Goal: Check status: Check status

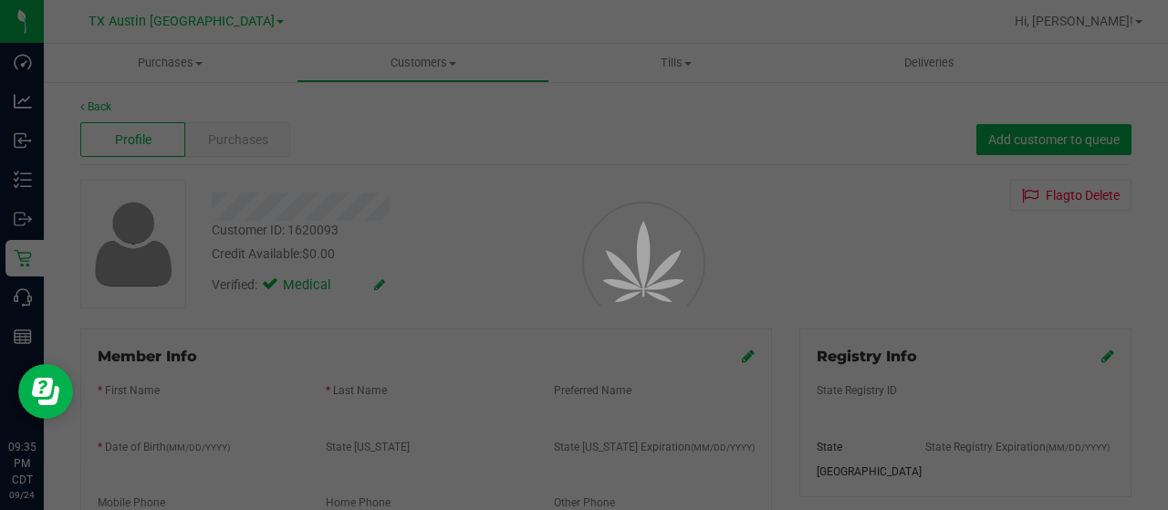
scroll to position [197, 0]
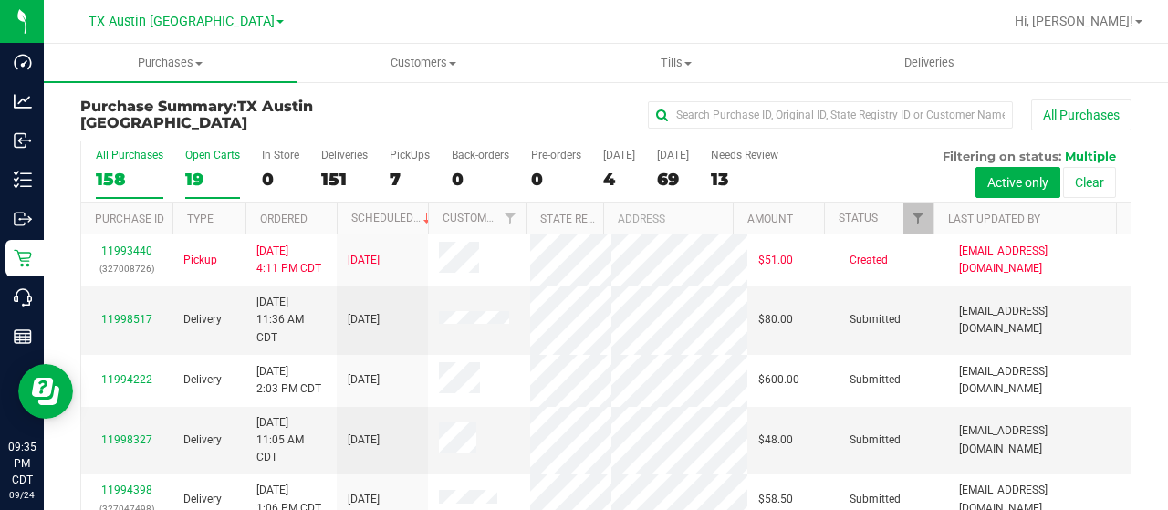
click at [200, 180] on div "19" at bounding box center [212, 179] width 55 height 21
click at [0, 0] on input "Open Carts 19" at bounding box center [0, 0] width 0 height 0
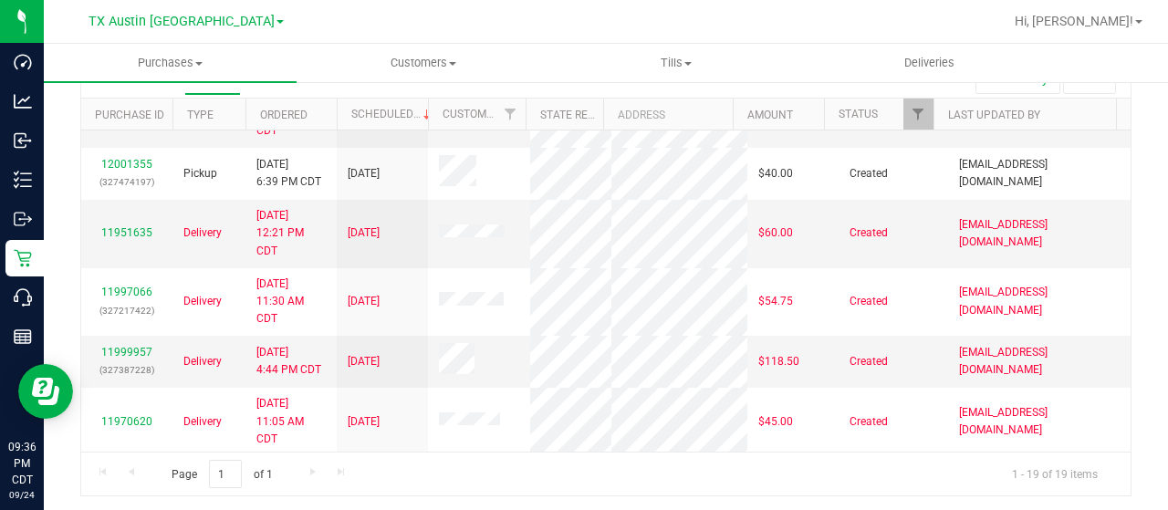
scroll to position [522, 0]
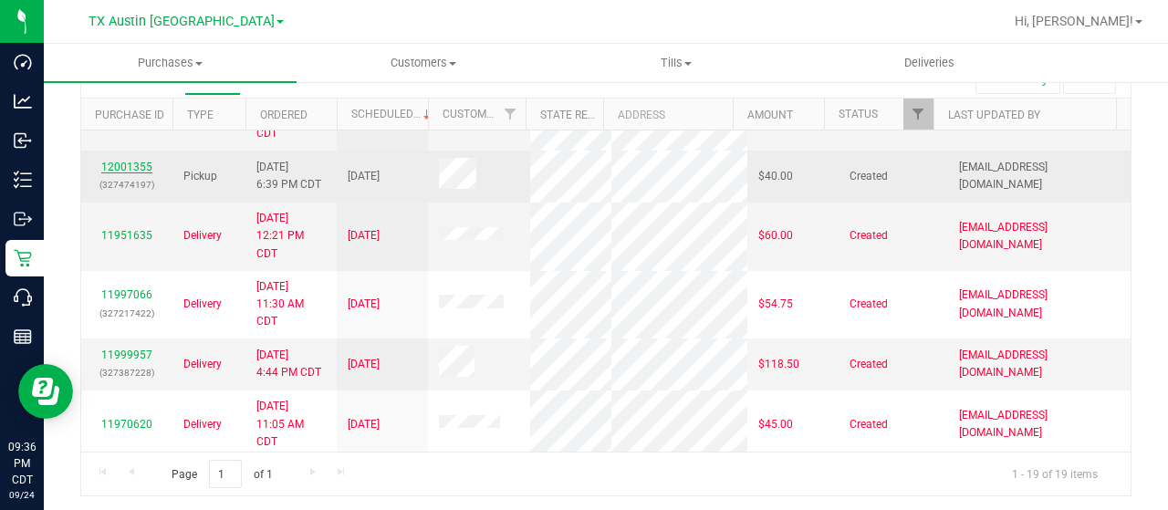
click at [130, 173] on link "12001355" at bounding box center [126, 167] width 51 height 13
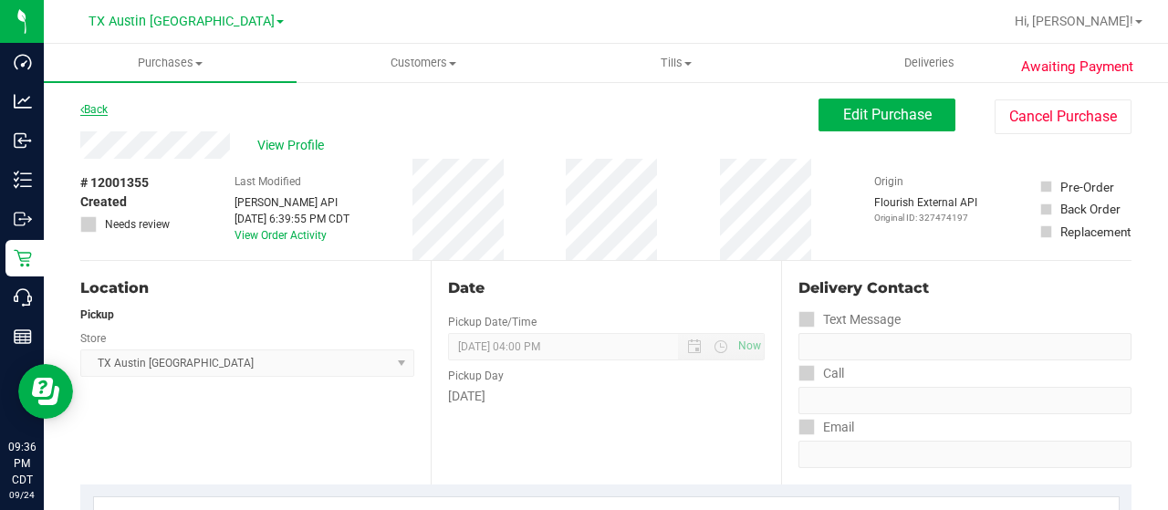
click at [89, 109] on link "Back" at bounding box center [93, 109] width 27 height 13
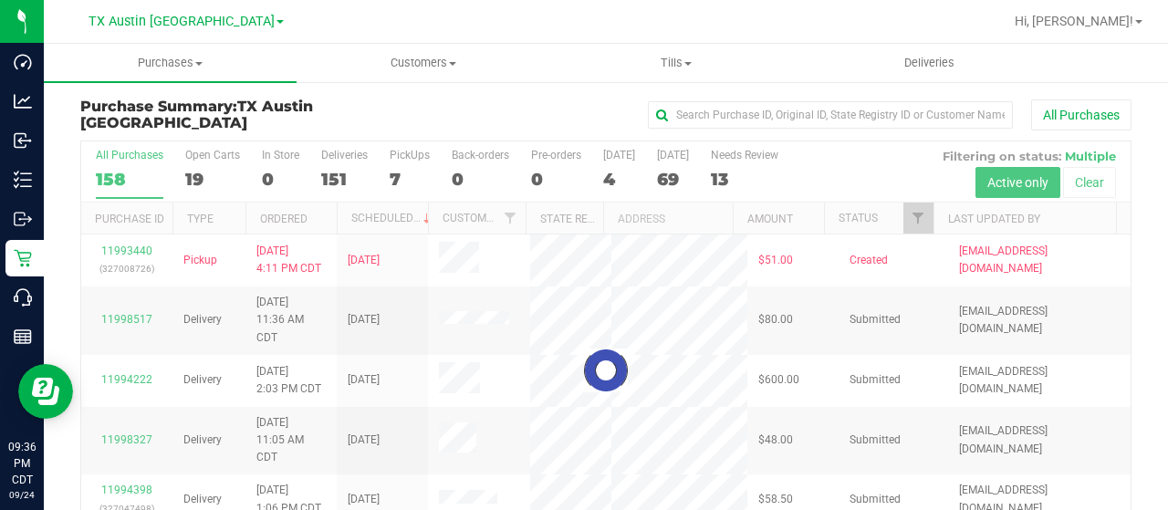
click at [192, 174] on div at bounding box center [605, 370] width 1049 height 458
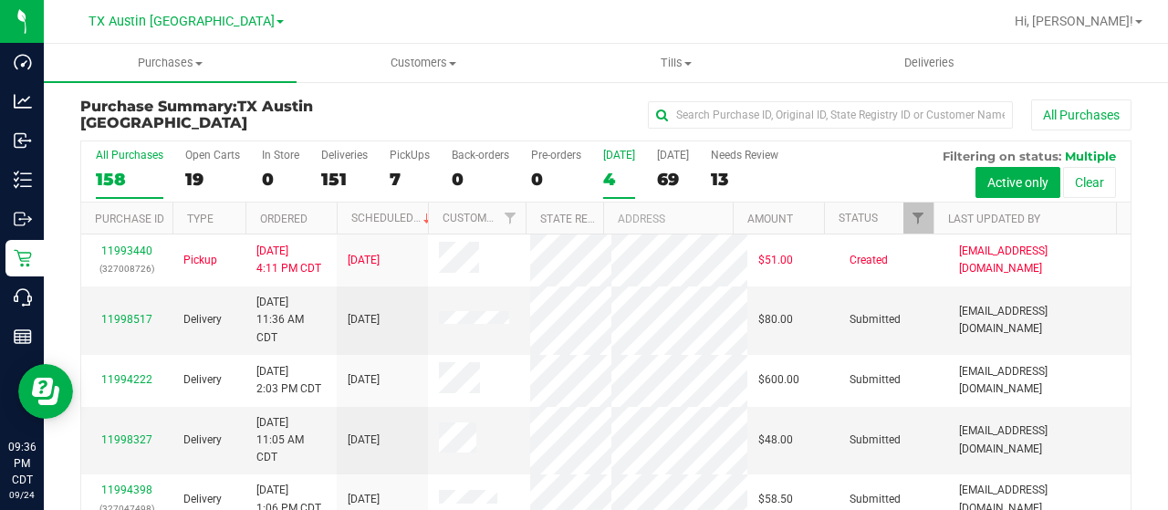
click at [618, 163] on label "[DATE] 4" at bounding box center [619, 174] width 32 height 50
click at [0, 0] on input "[DATE] 4" at bounding box center [0, 0] width 0 height 0
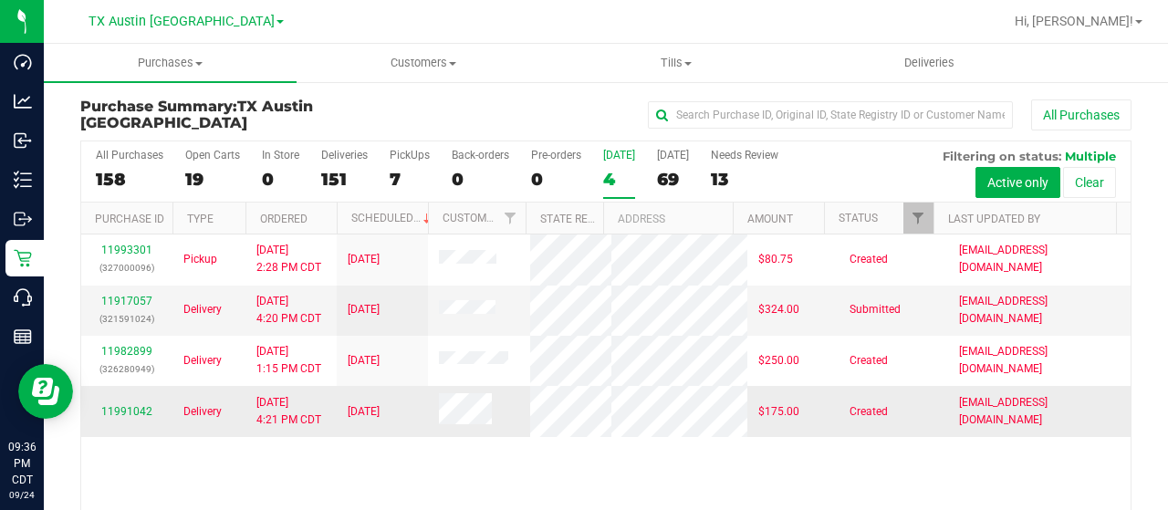
click at [122, 403] on div "11991042" at bounding box center [126, 411] width 69 height 17
click at [123, 405] on link "11991042" at bounding box center [126, 411] width 51 height 13
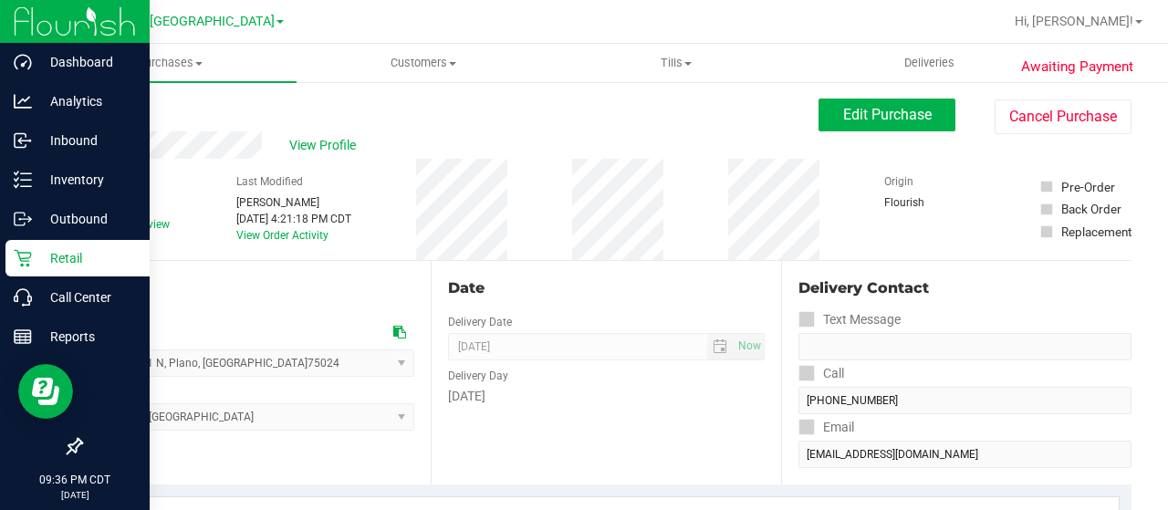
click at [10, 251] on div "Retail" at bounding box center [77, 258] width 144 height 37
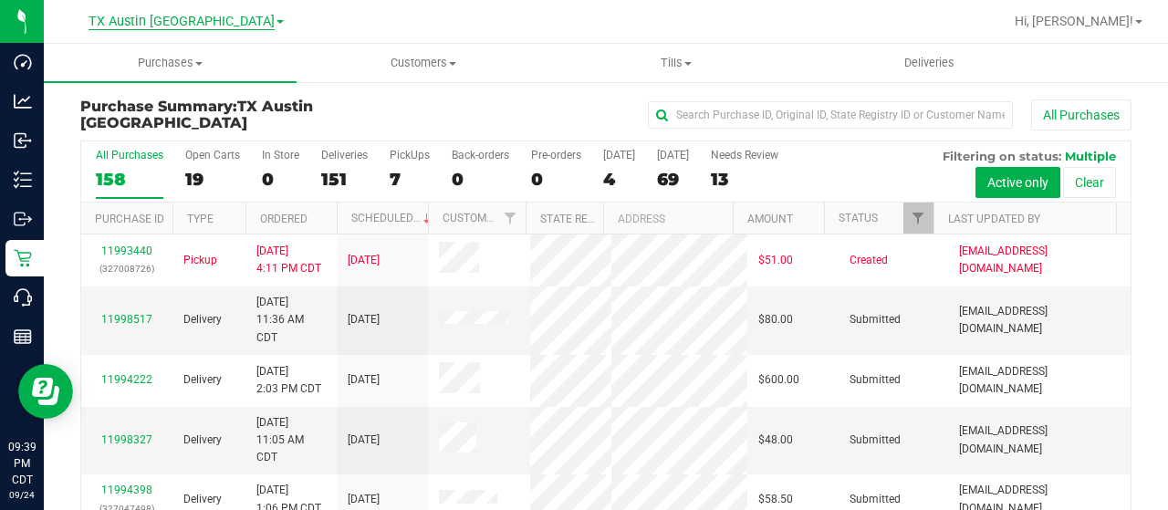
click at [164, 19] on span "TX Austin [GEOGRAPHIC_DATA]" at bounding box center [182, 22] width 186 height 16
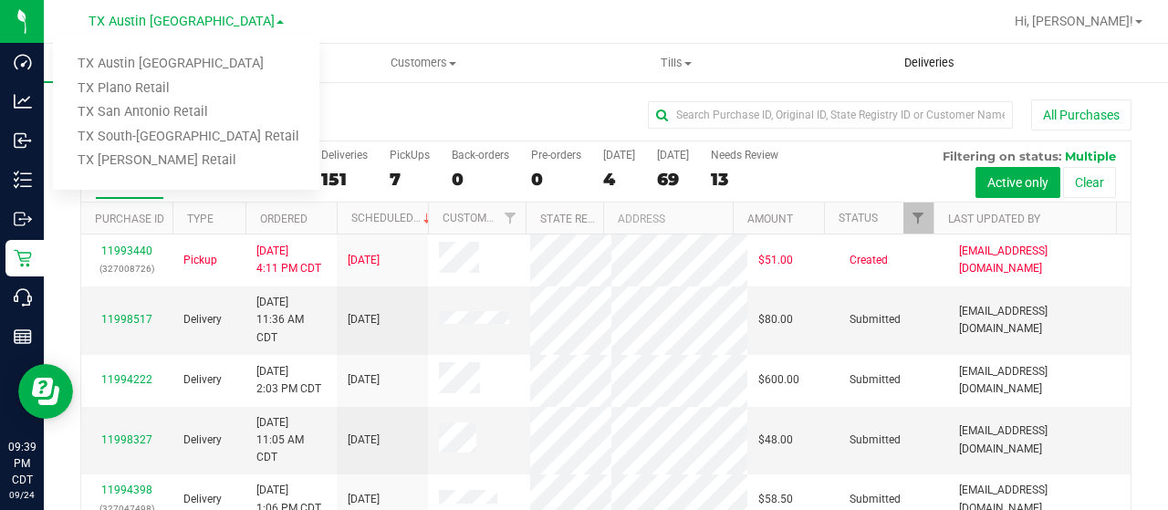
click at [940, 68] on span "Deliveries" at bounding box center [929, 63] width 99 height 16
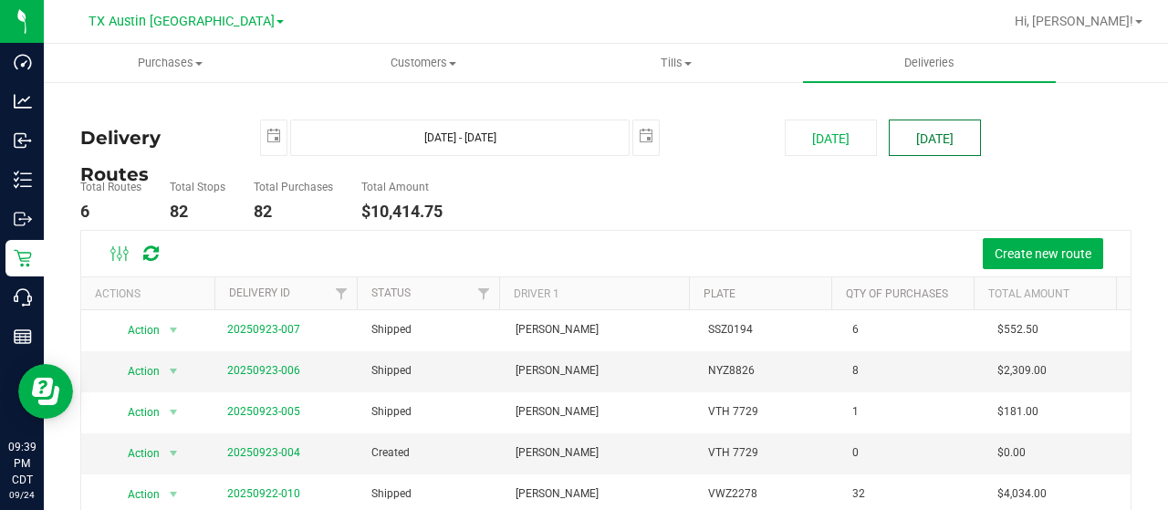
click at [911, 132] on button "[DATE]" at bounding box center [935, 138] width 92 height 37
type input "[DATE] - [DATE]"
type input "[DATE]"
click at [183, 28] on span "TX Austin [GEOGRAPHIC_DATA]" at bounding box center [182, 22] width 186 height 16
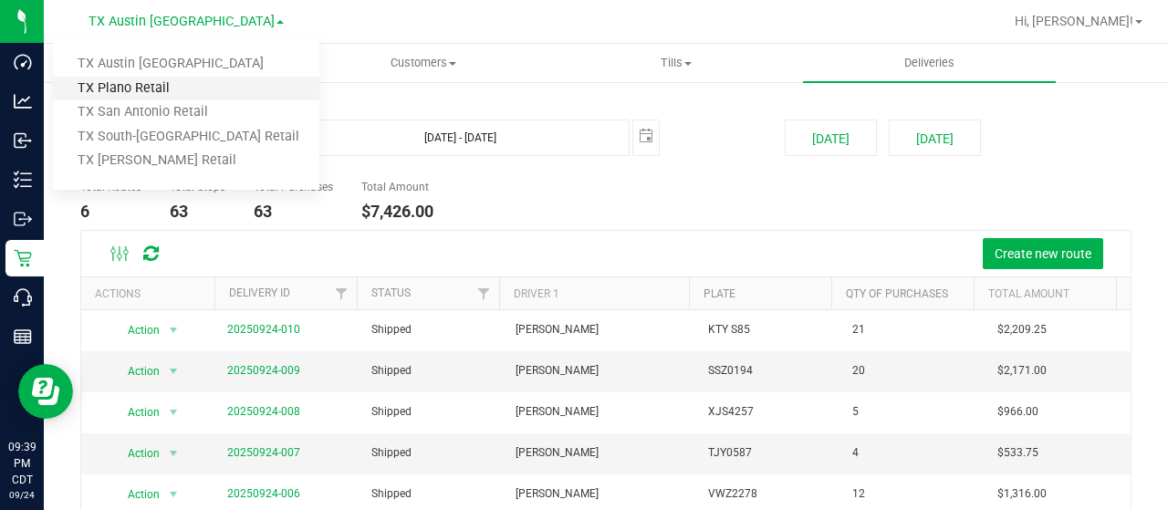
click at [171, 78] on link "TX Plano Retail" at bounding box center [186, 89] width 266 height 25
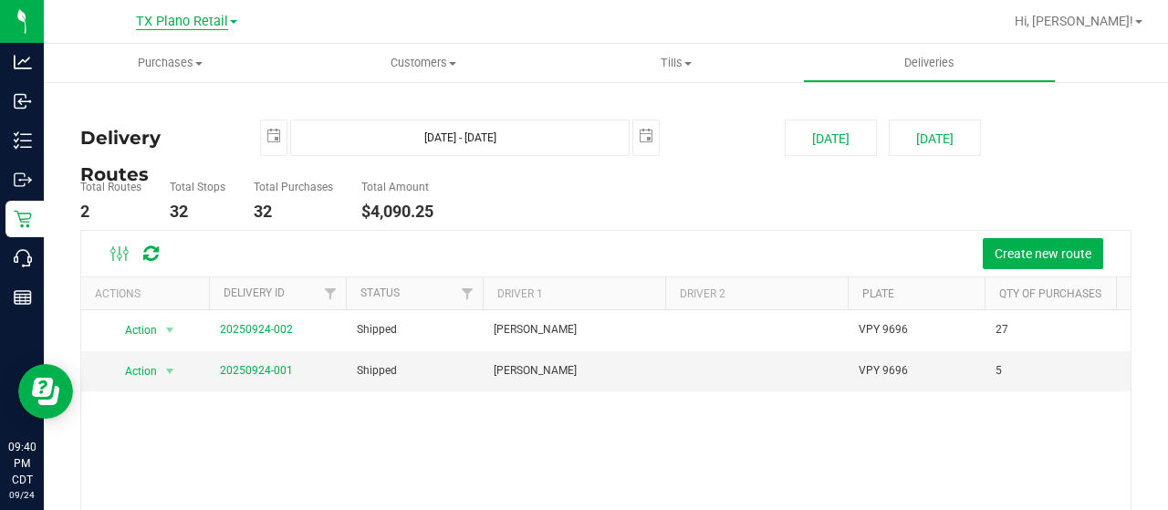
click at [146, 24] on span "TX Plano Retail" at bounding box center [182, 22] width 92 height 16
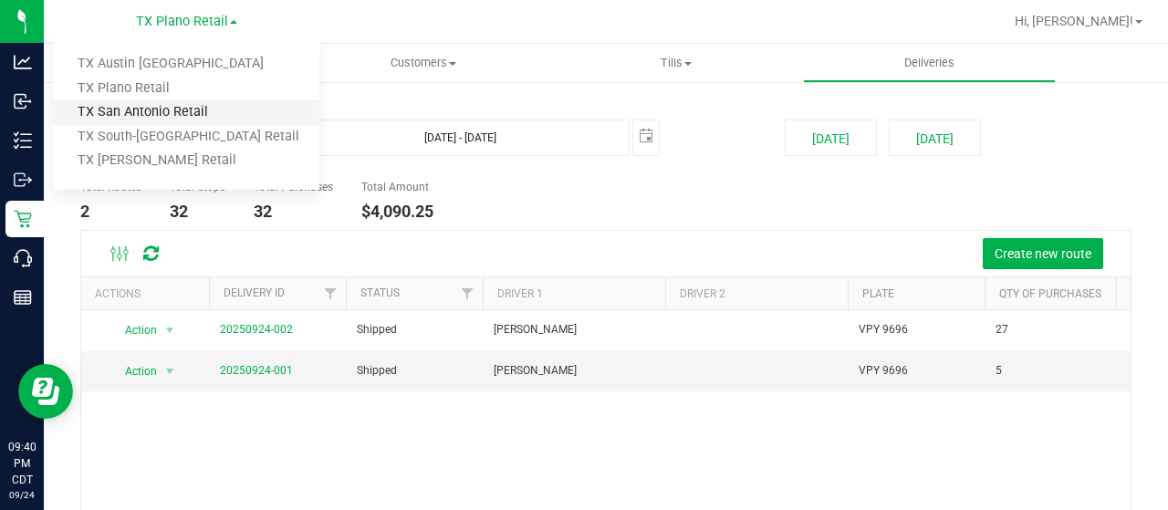
click at [137, 118] on link "TX San Antonio Retail" at bounding box center [186, 112] width 266 height 25
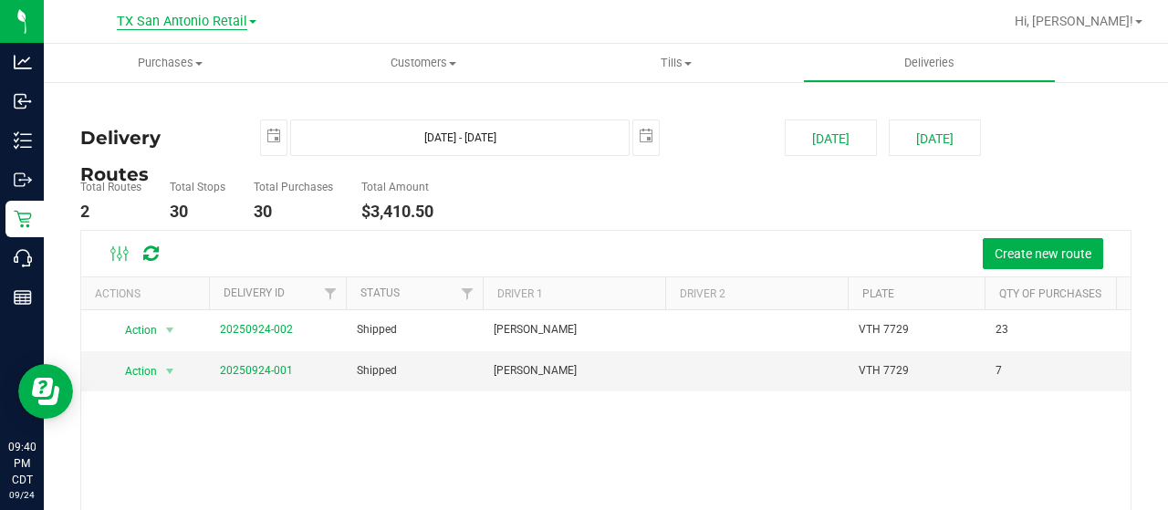
click at [163, 28] on div "[GEOGRAPHIC_DATA] [GEOGRAPHIC_DATA] Retail [GEOGRAPHIC_DATA] [GEOGRAPHIC_DATA] …" at bounding box center [187, 21] width 140 height 22
click at [163, 28] on span "TX San Antonio Retail" at bounding box center [182, 22] width 130 height 16
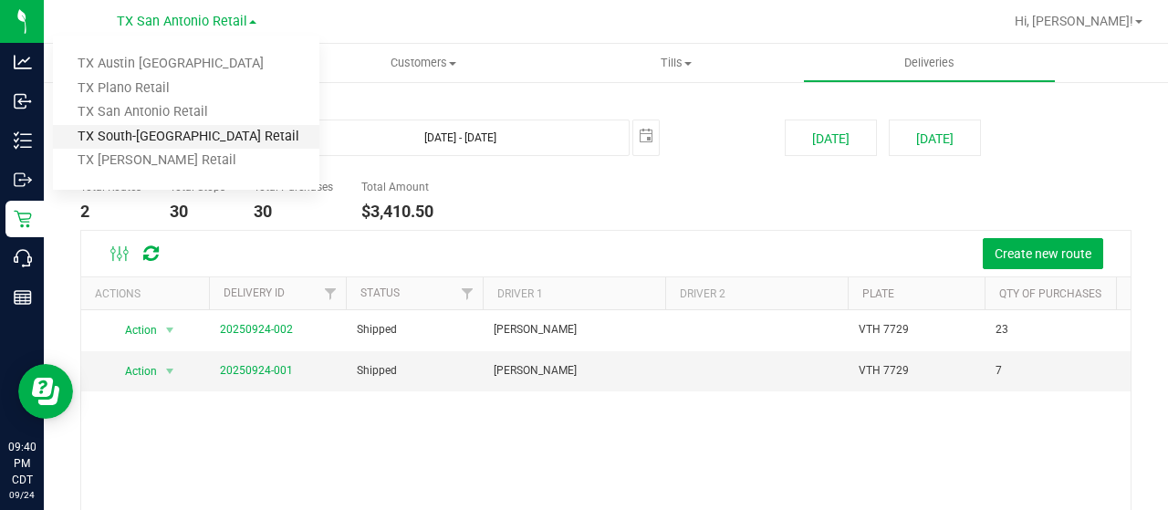
click at [160, 138] on link "TX South-[GEOGRAPHIC_DATA] Retail" at bounding box center [186, 137] width 266 height 25
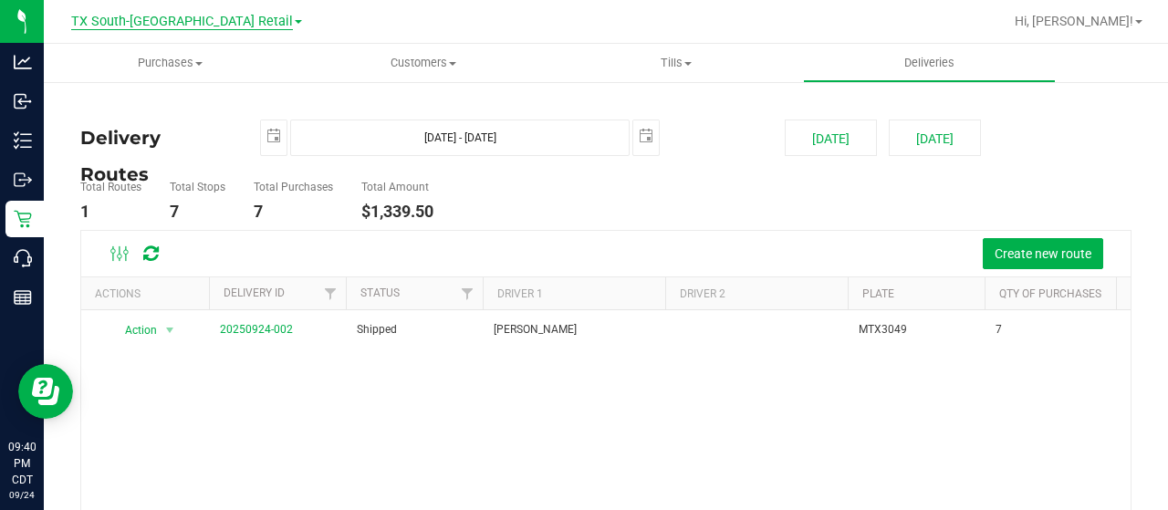
click at [193, 16] on span "TX South-[GEOGRAPHIC_DATA] Retail" at bounding box center [182, 22] width 222 height 16
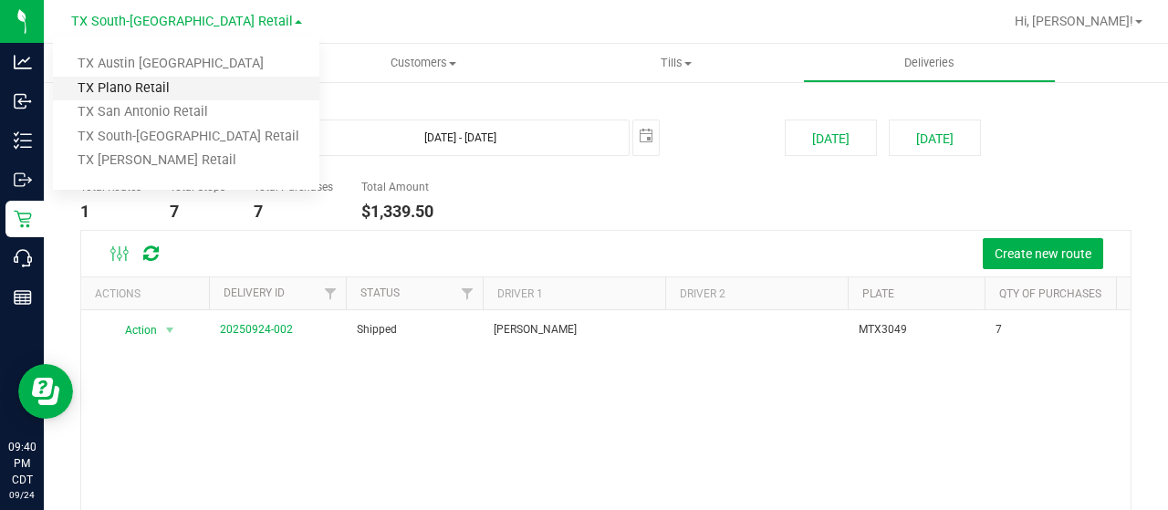
click at [188, 83] on link "TX Plano Retail" at bounding box center [186, 89] width 266 height 25
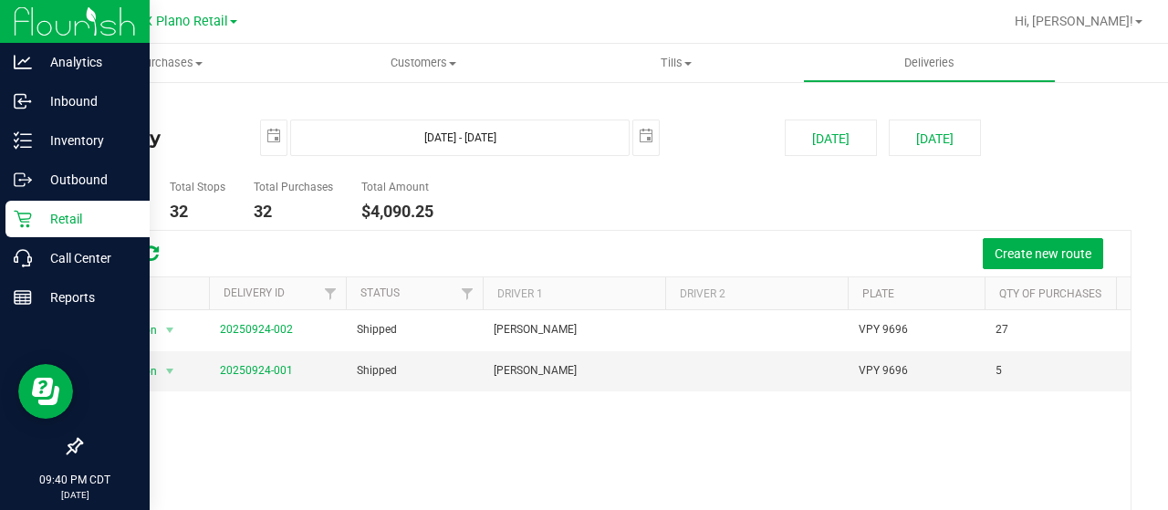
click at [27, 230] on div "Retail" at bounding box center [77, 219] width 144 height 37
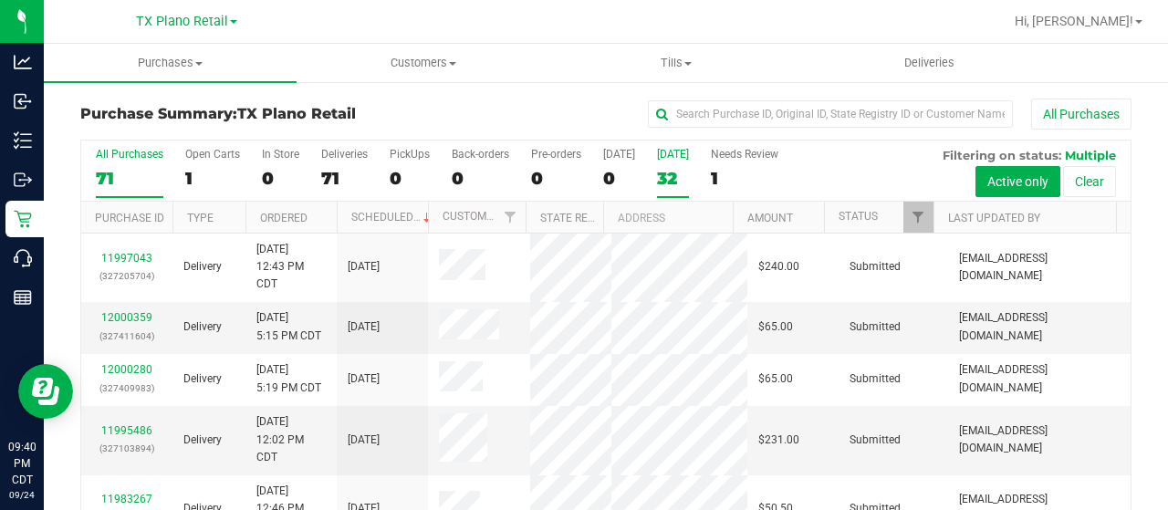
click at [684, 160] on label "[DATE] 32" at bounding box center [673, 173] width 32 height 50
click at [0, 0] on input "[DATE] 32" at bounding box center [0, 0] width 0 height 0
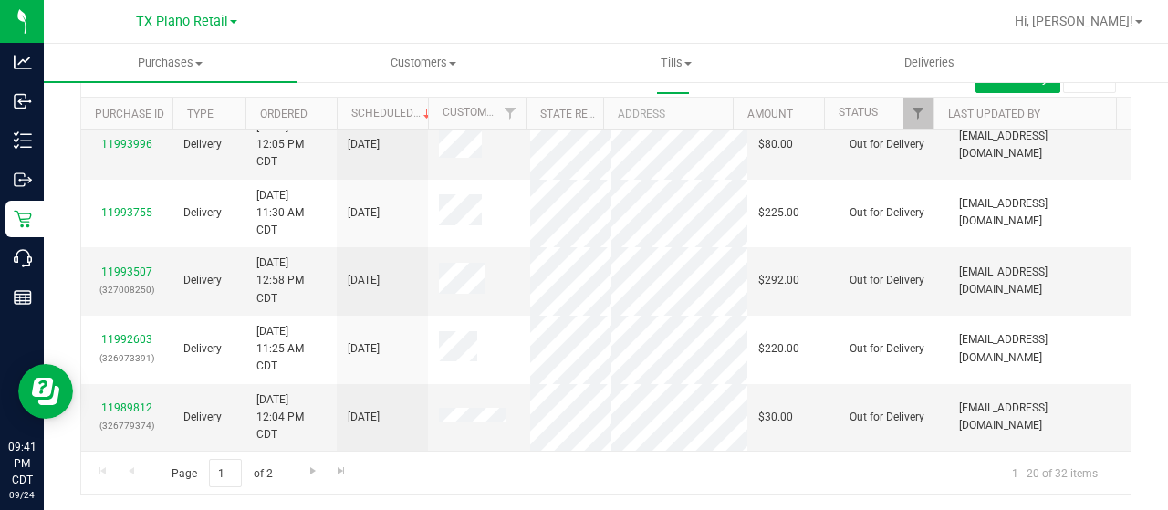
scroll to position [980, 0]
click at [310, 471] on span "Go to the next page" at bounding box center [313, 471] width 15 height 15
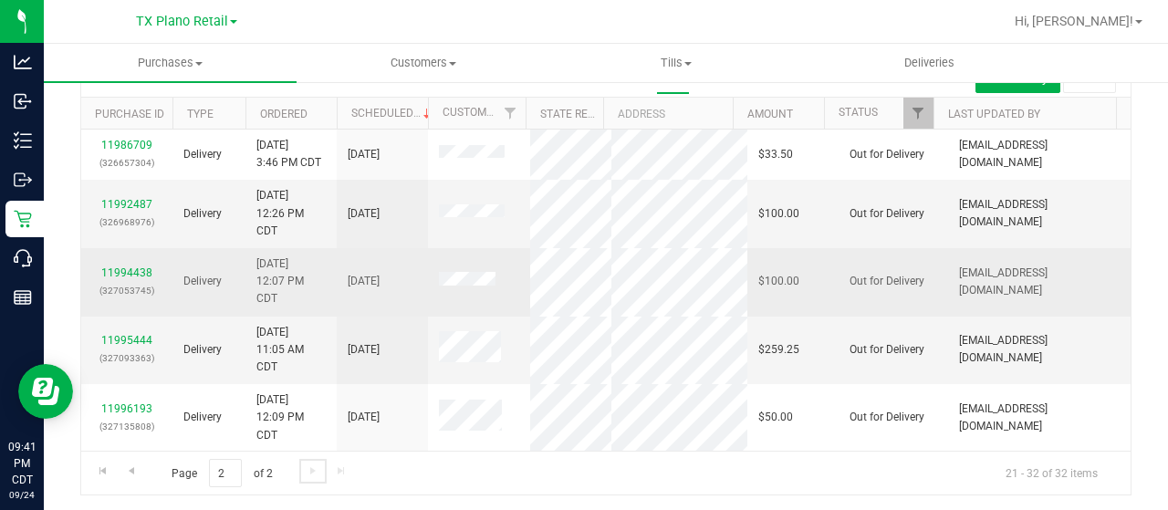
scroll to position [0, 0]
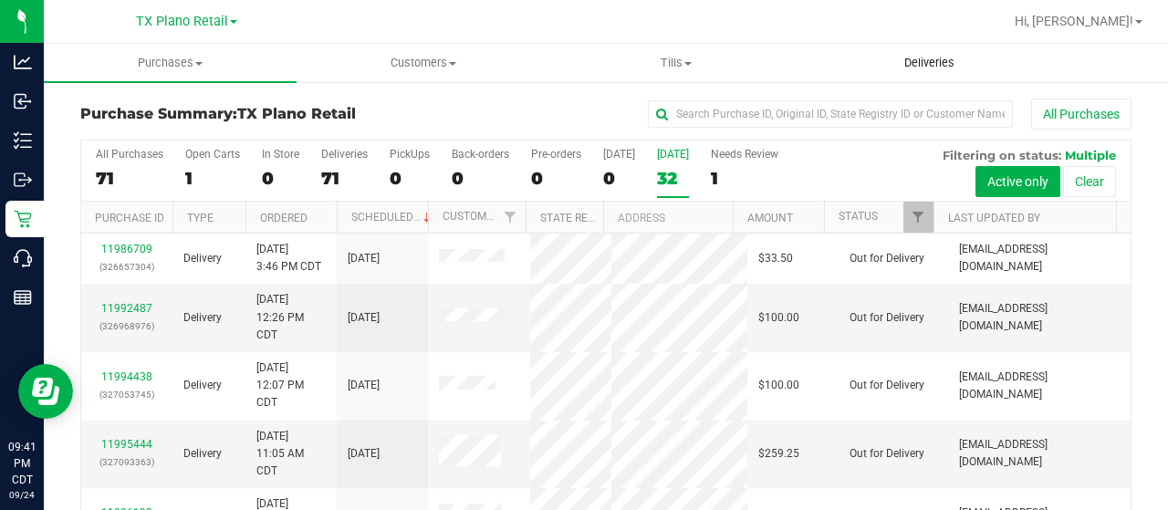
click at [929, 65] on span "Deliveries" at bounding box center [929, 63] width 99 height 16
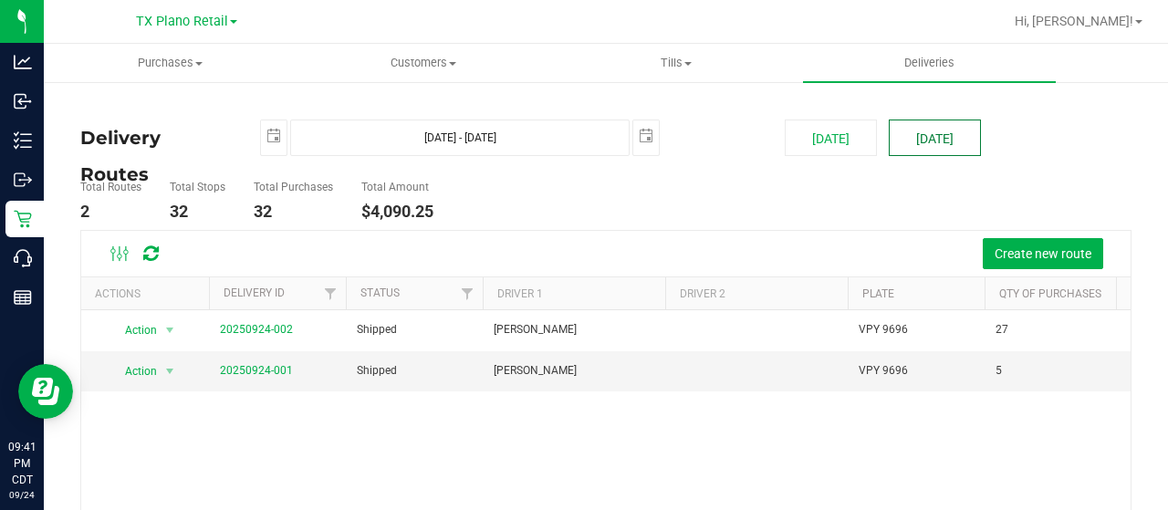
click at [904, 138] on button "[DATE]" at bounding box center [935, 138] width 92 height 37
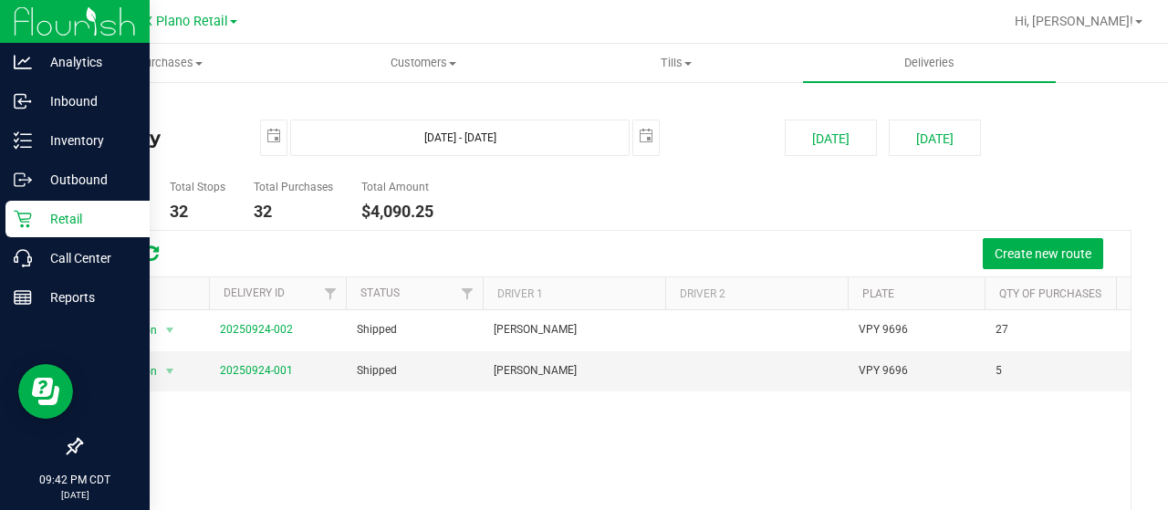
click at [34, 215] on p "Retail" at bounding box center [87, 219] width 110 height 22
